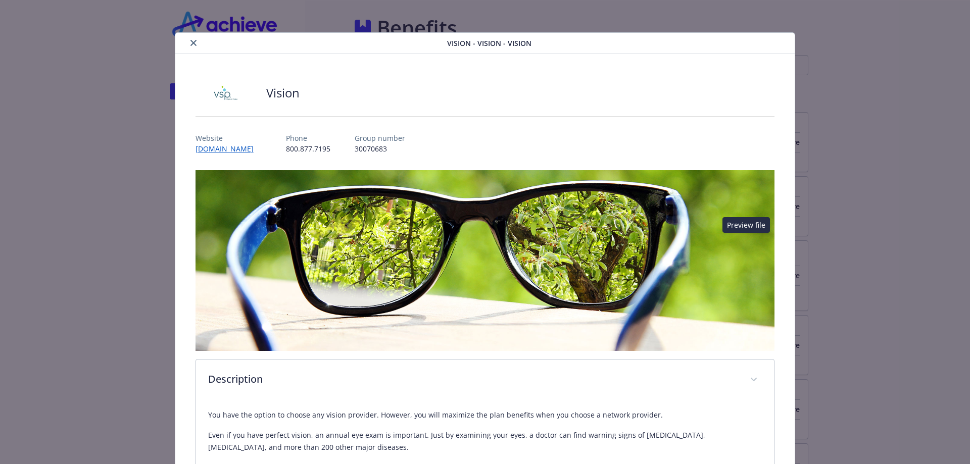
scroll to position [842, 0]
